Goal: Information Seeking & Learning: Learn about a topic

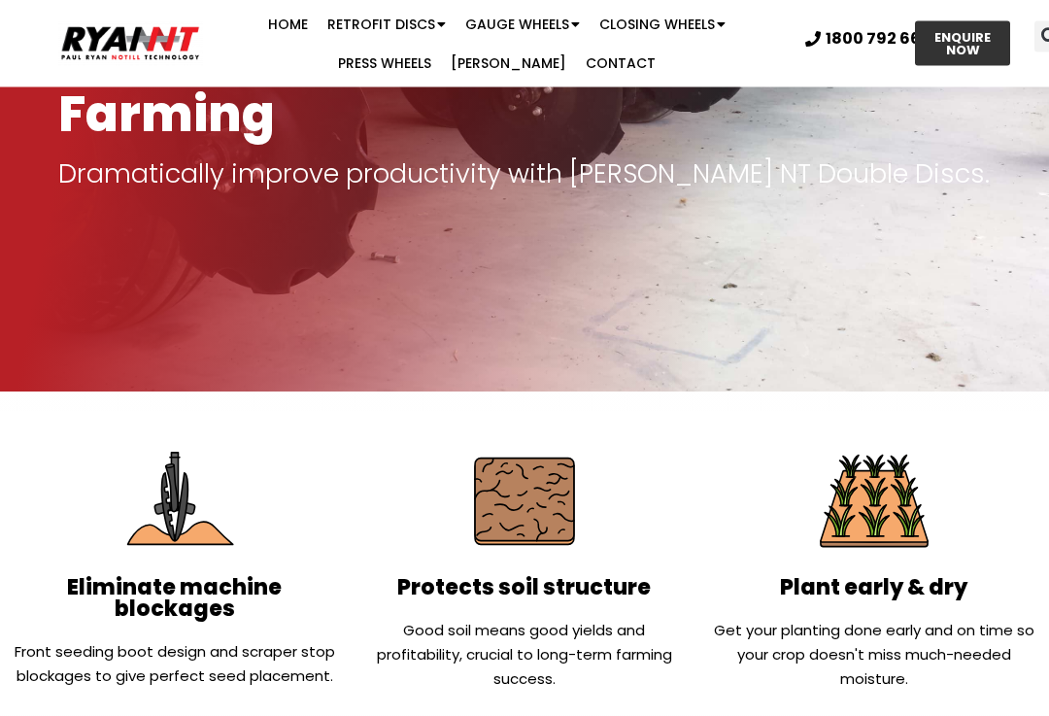
scroll to position [332, 0]
click at [332, 23] on link "Retrofit Discs" at bounding box center [387, 24] width 138 height 39
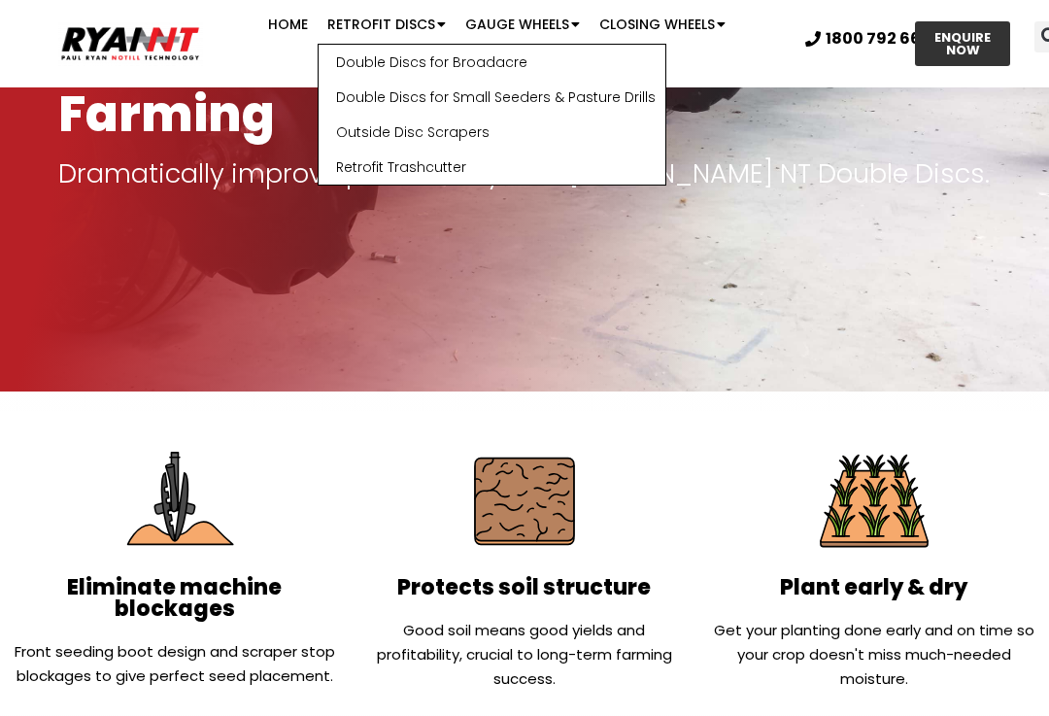
click at [330, 62] on link "Double Discs for Broadacre" at bounding box center [492, 62] width 347 height 35
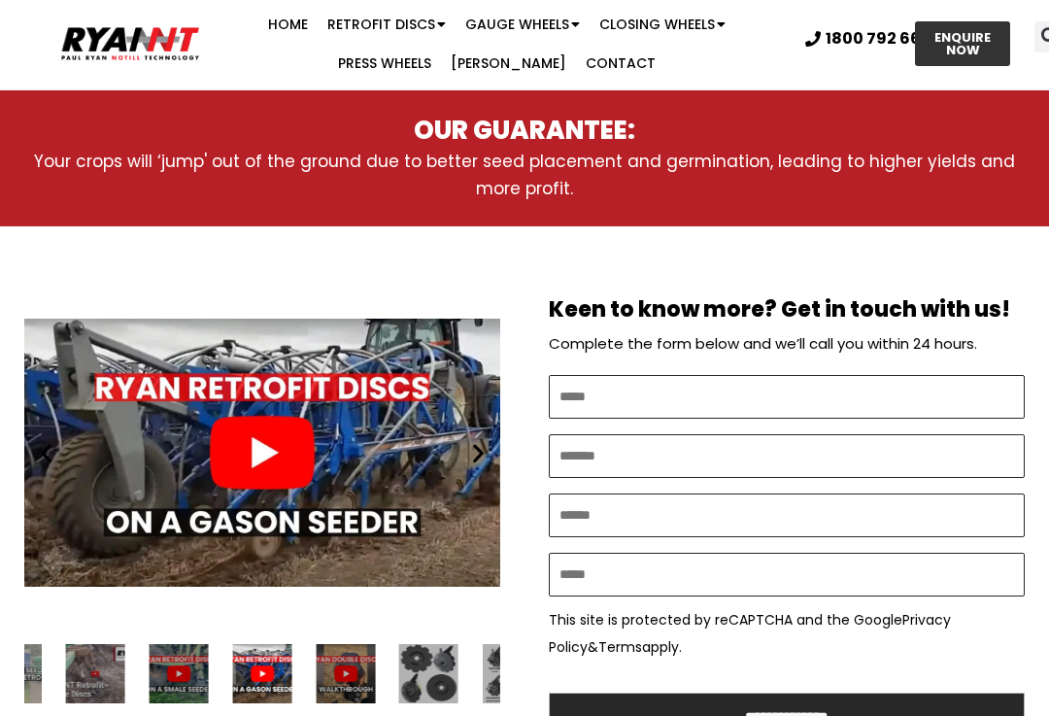
scroll to position [1432, 0]
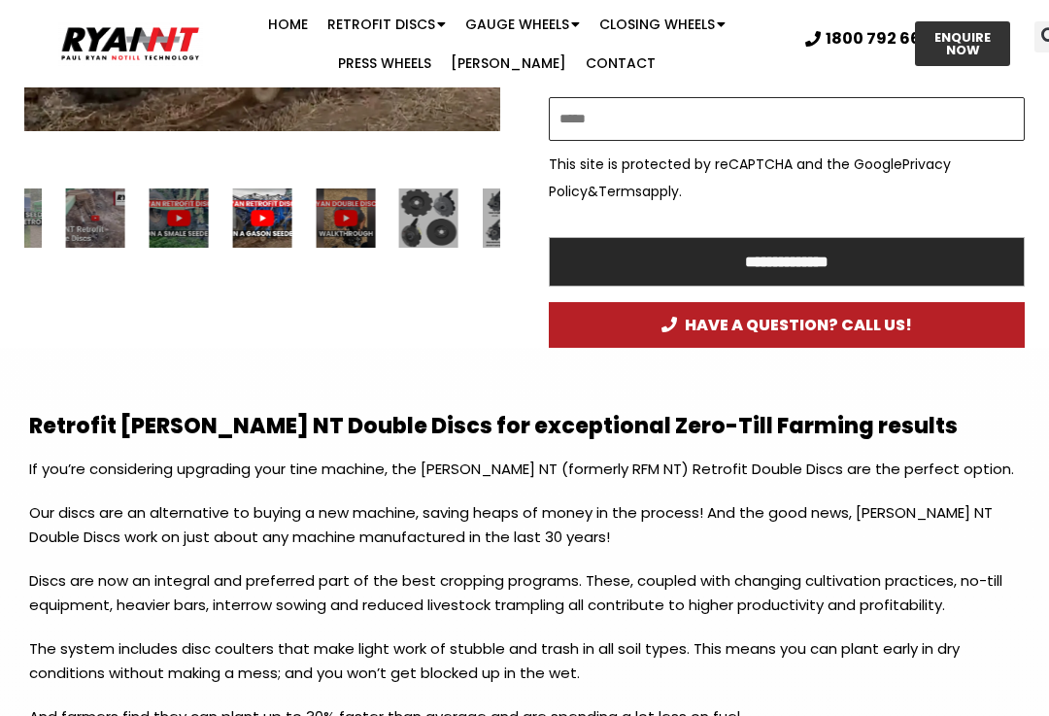
click at [363, 17] on link "Retrofit Discs" at bounding box center [387, 24] width 138 height 39
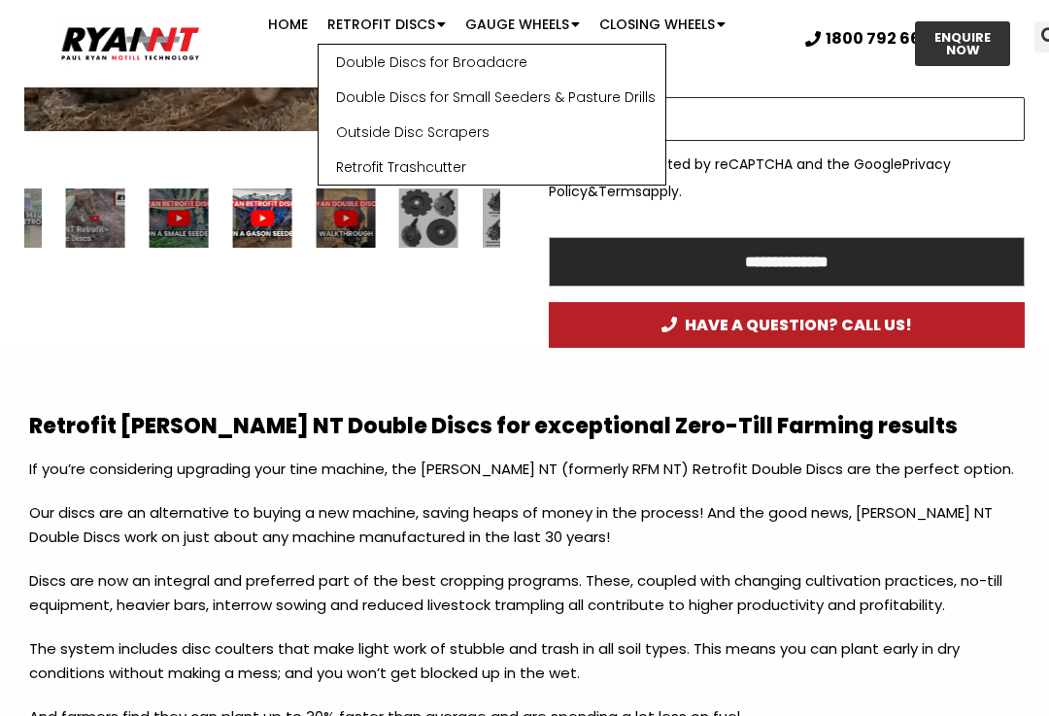
click at [324, 96] on link "Double Discs for Small Seeders & Pasture Drills" at bounding box center [492, 97] width 347 height 35
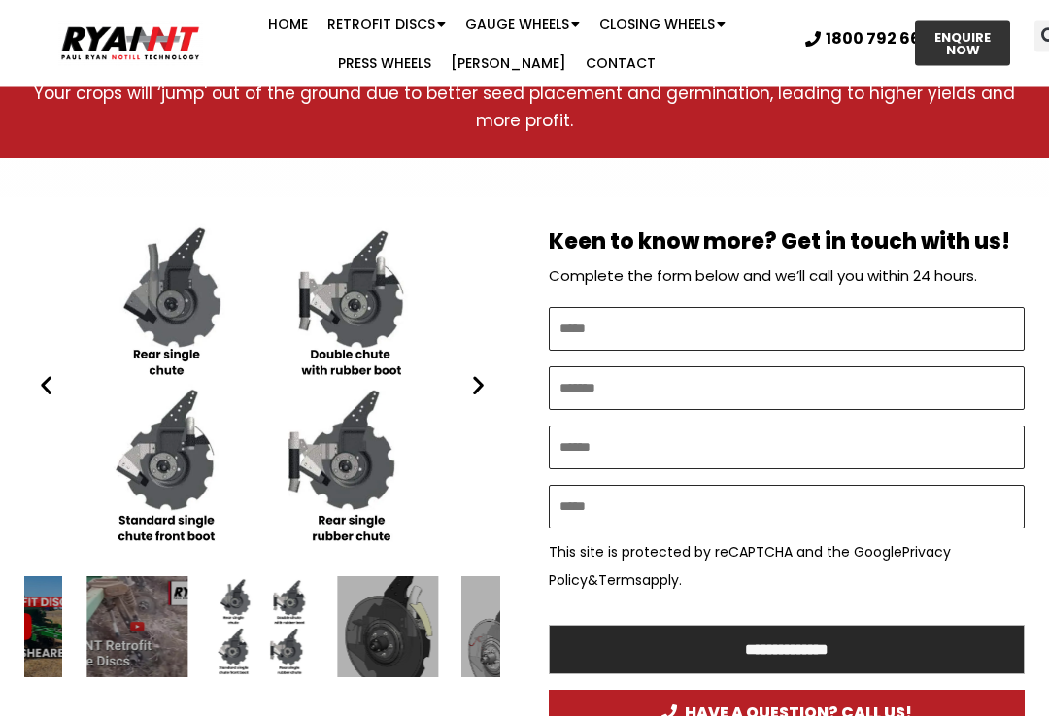
scroll to position [1072, 0]
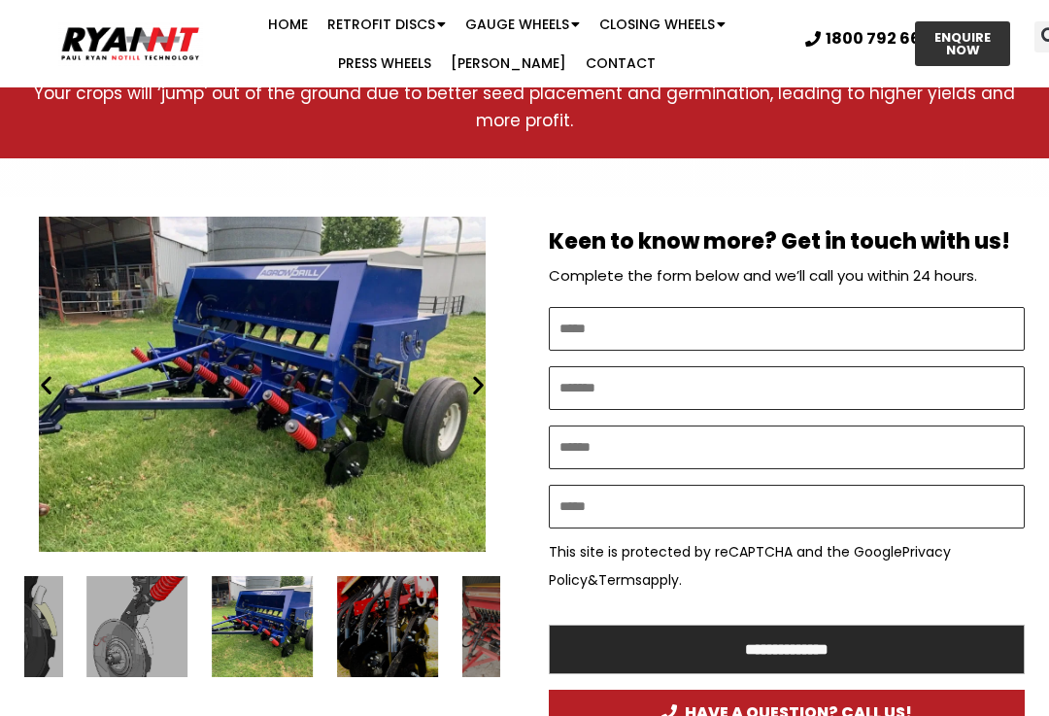
click at [41, 385] on icon "Previous slide" at bounding box center [46, 384] width 24 height 24
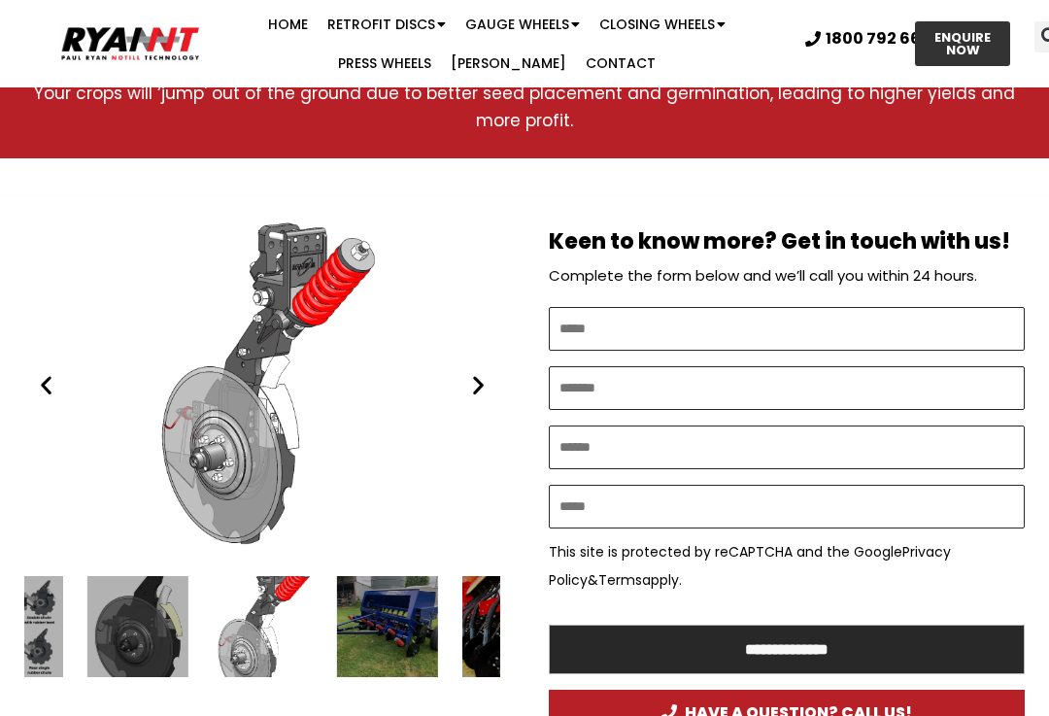
click at [488, 389] on icon "Next slide" at bounding box center [478, 384] width 24 height 24
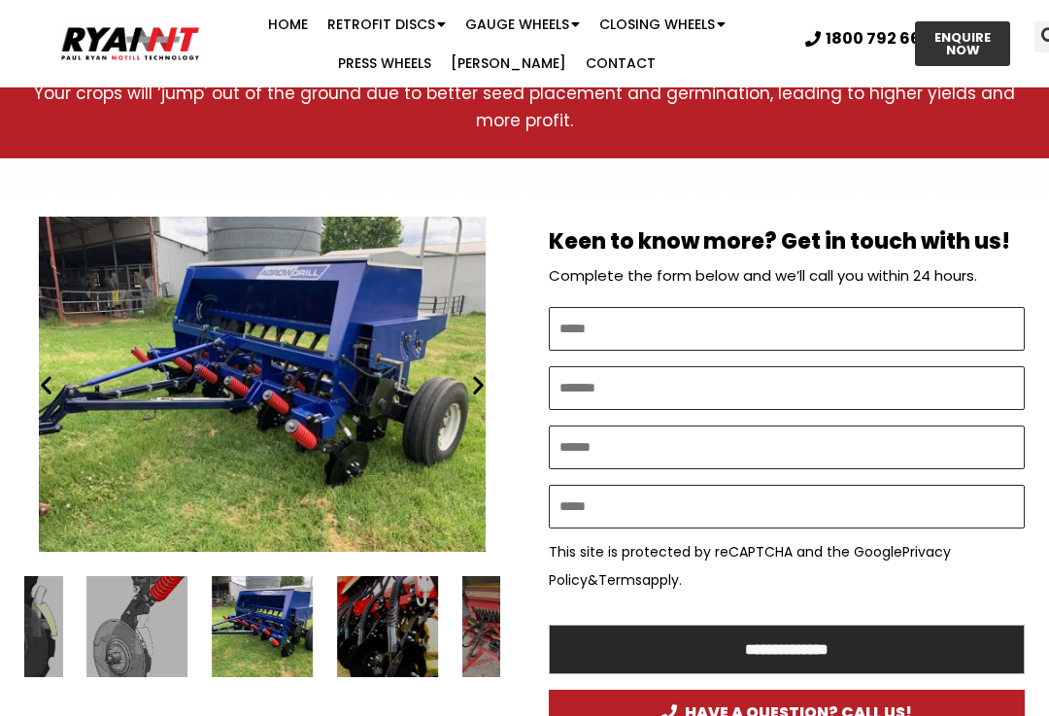
click at [480, 385] on icon "Next slide" at bounding box center [478, 384] width 24 height 24
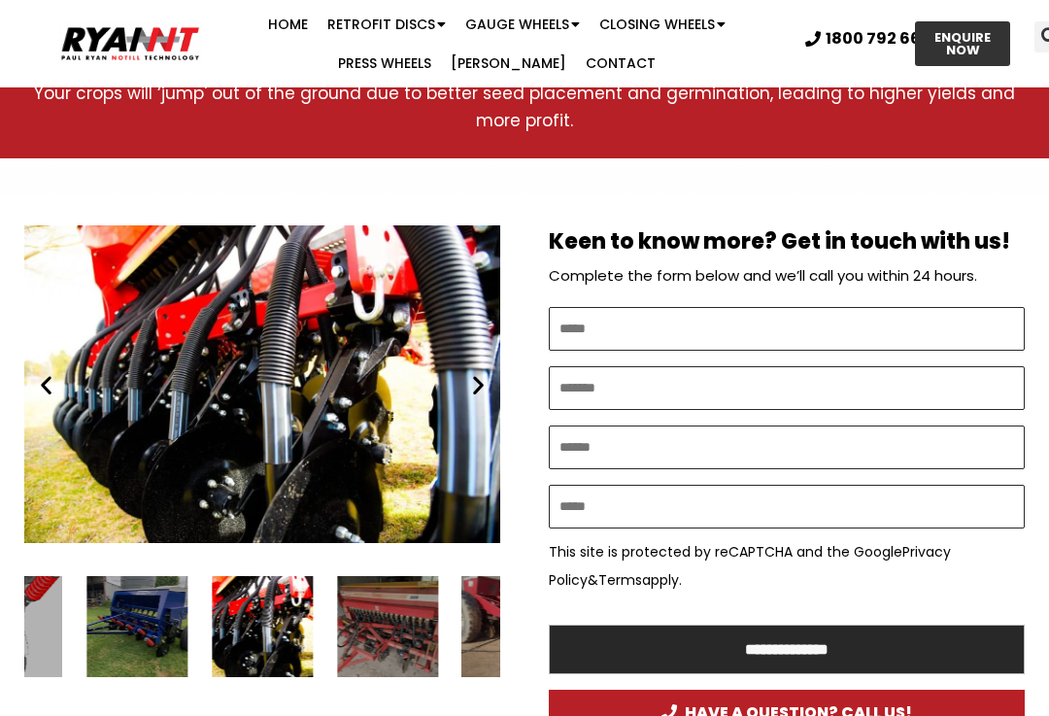
click at [478, 385] on icon "Next slide" at bounding box center [478, 384] width 24 height 24
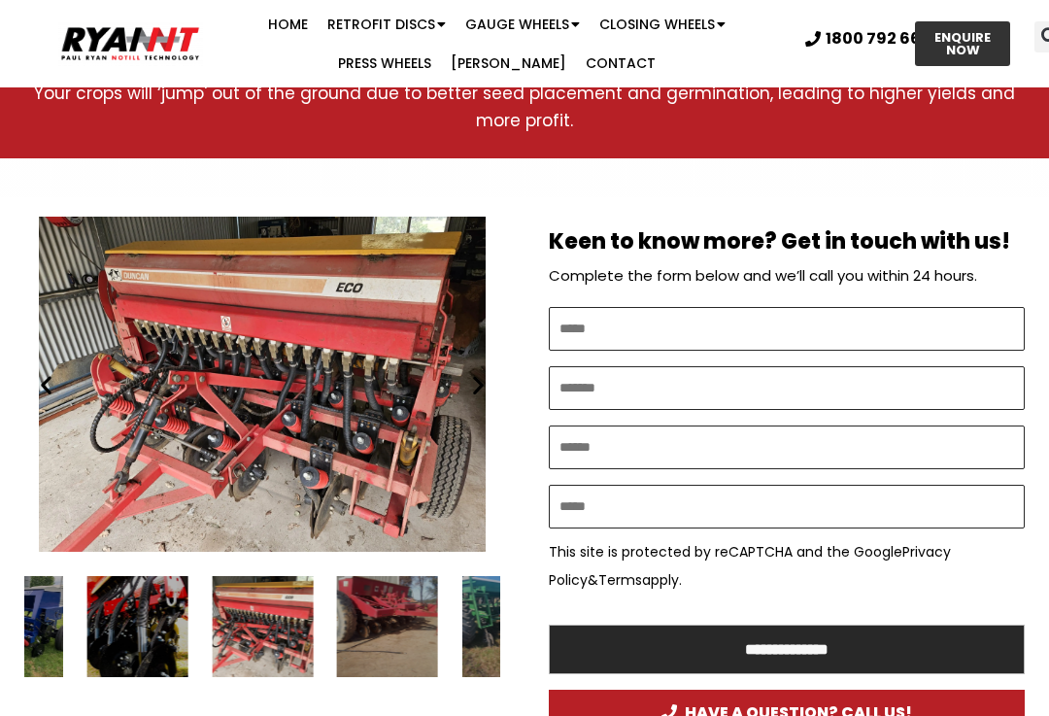
click at [476, 386] on icon "Next slide" at bounding box center [478, 384] width 24 height 24
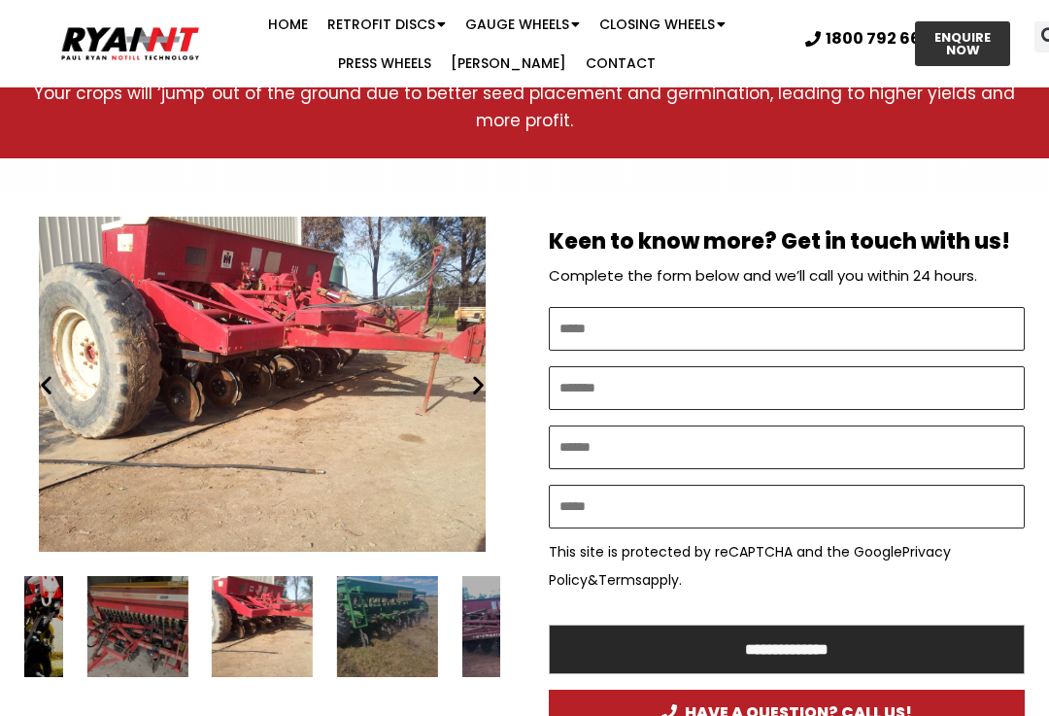
click at [479, 392] on icon "Next slide" at bounding box center [478, 384] width 24 height 24
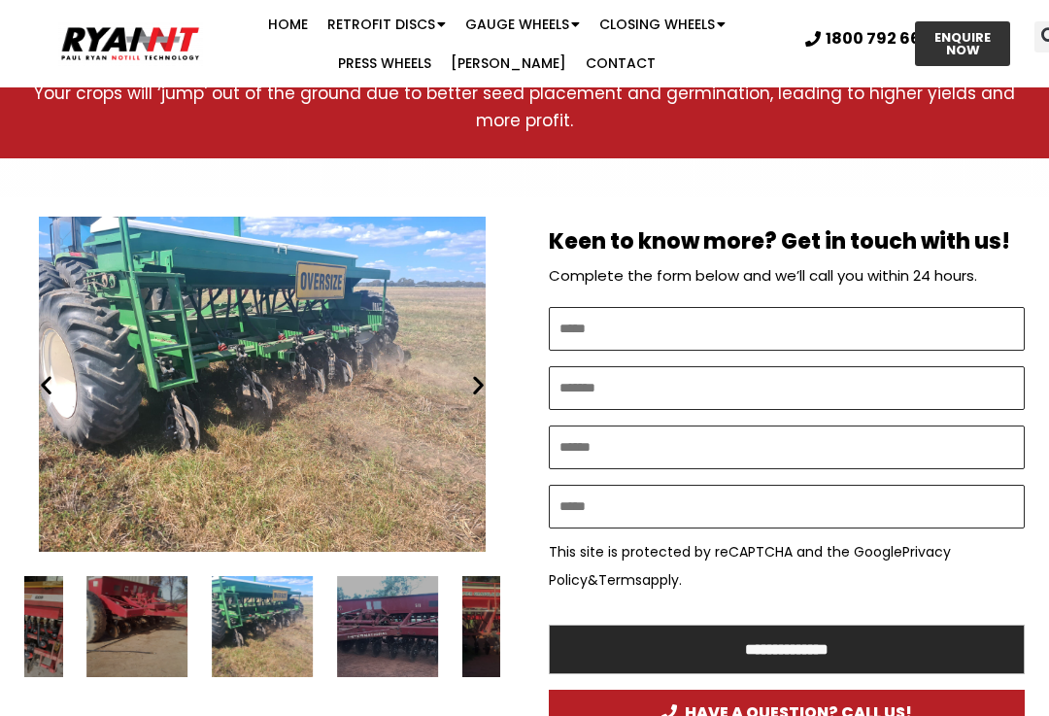
click at [472, 386] on icon "Next slide" at bounding box center [478, 384] width 24 height 24
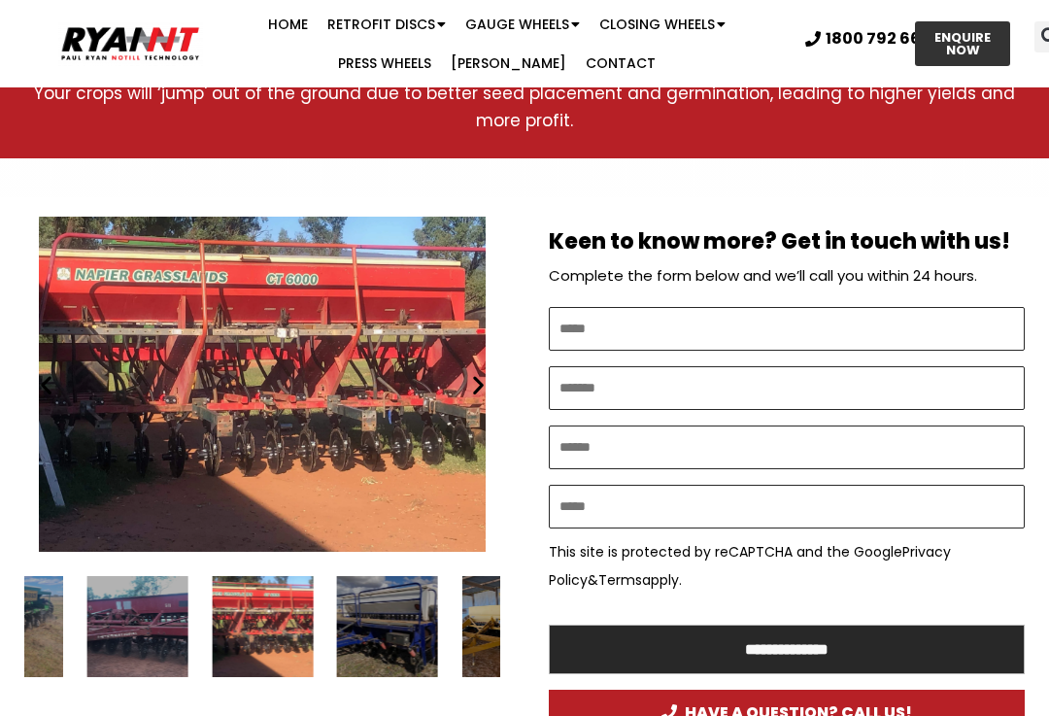
click at [484, 390] on icon "Next slide" at bounding box center [478, 384] width 24 height 24
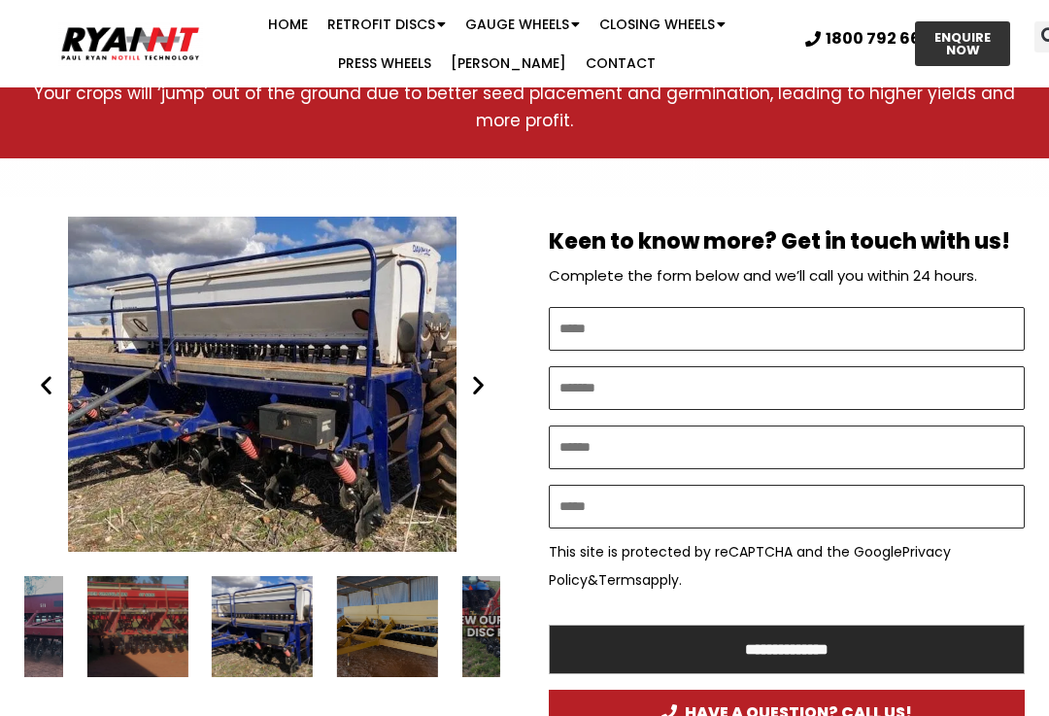
click at [481, 375] on icon "Next slide" at bounding box center [478, 384] width 24 height 24
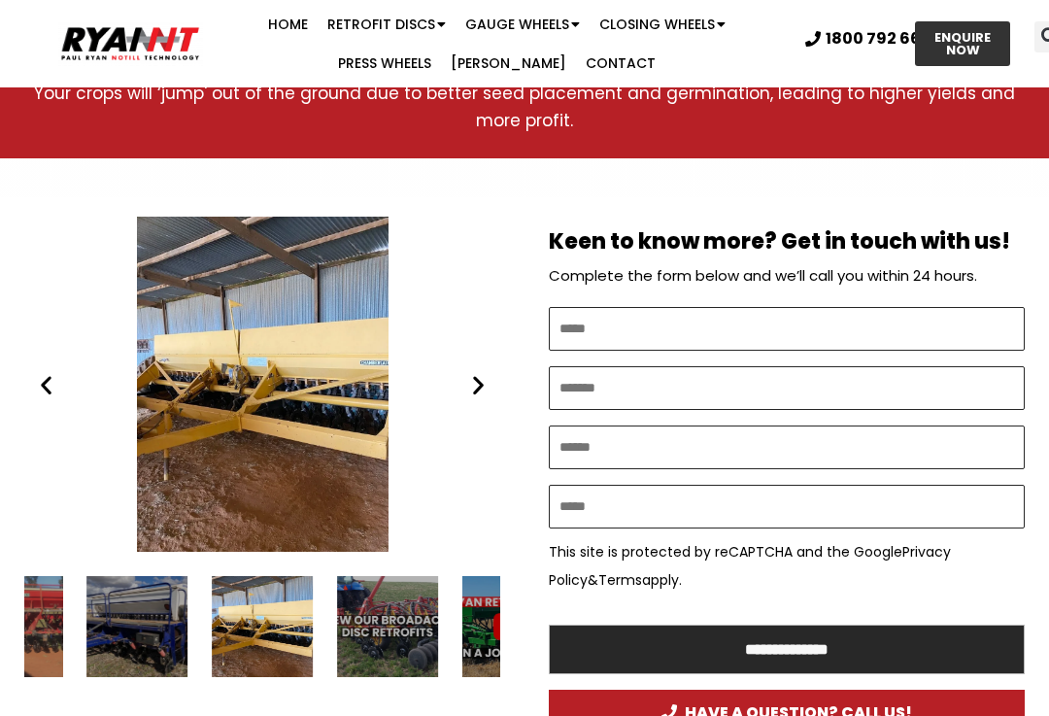
click at [480, 388] on icon "Next slide" at bounding box center [478, 384] width 24 height 24
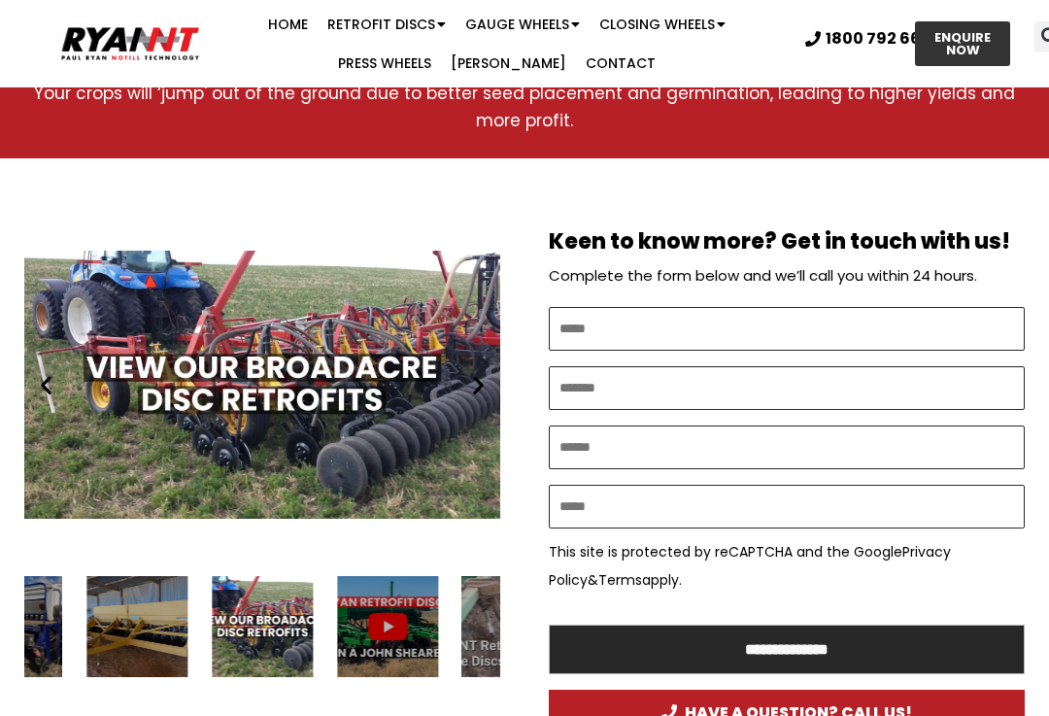
click at [478, 387] on icon "Next slide" at bounding box center [478, 384] width 24 height 24
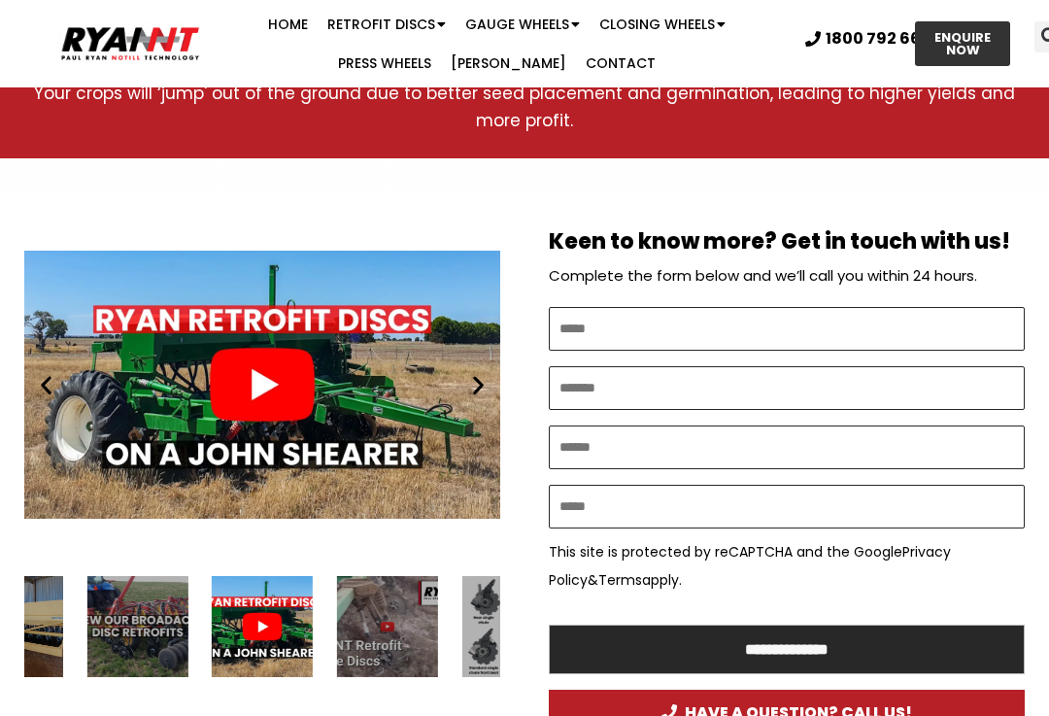
click at [487, 374] on icon "Next slide" at bounding box center [478, 384] width 24 height 24
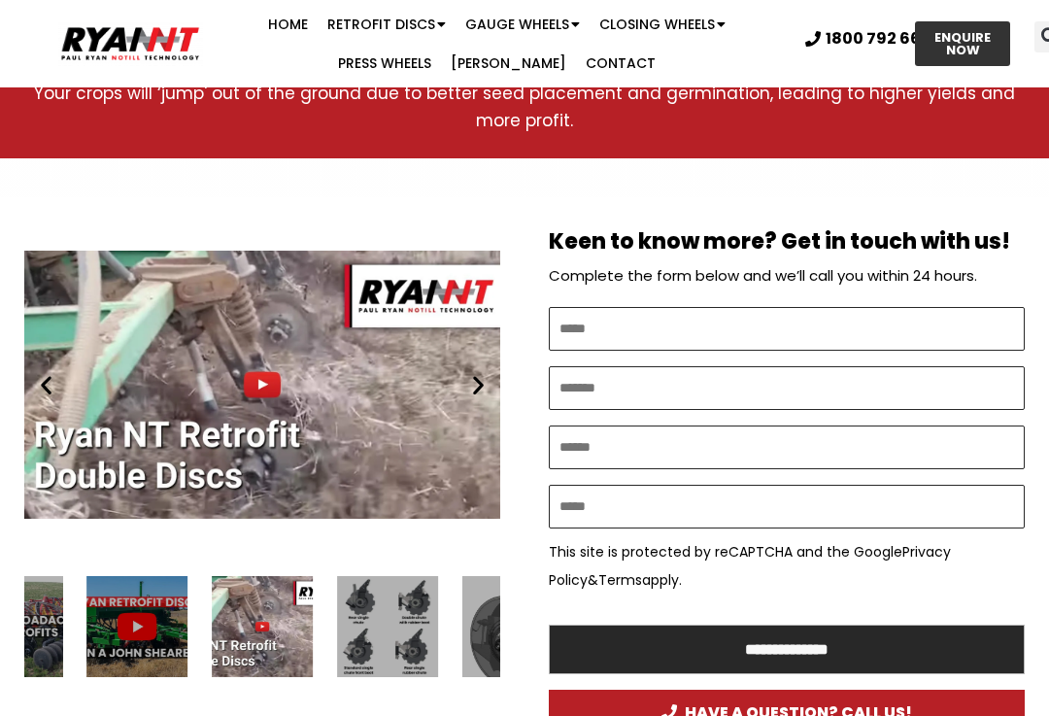
click at [482, 383] on icon "Next slide" at bounding box center [478, 384] width 24 height 24
